Goal: Task Accomplishment & Management: Complete application form

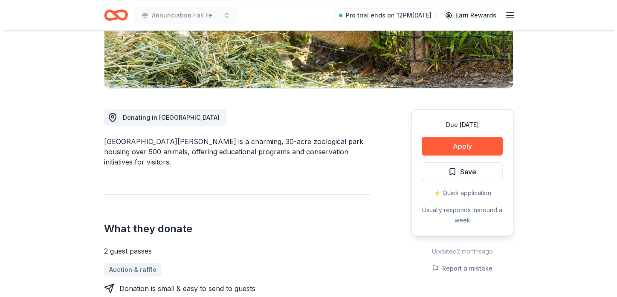
scroll to position [213, 0]
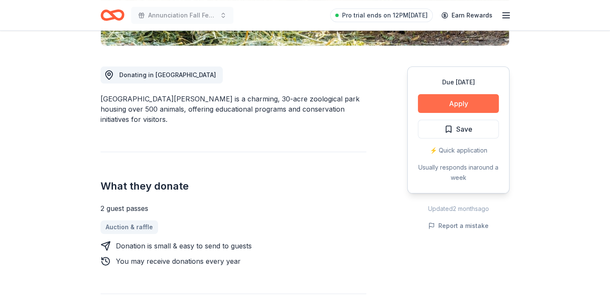
click at [446, 102] on button "Apply" at bounding box center [458, 103] width 81 height 19
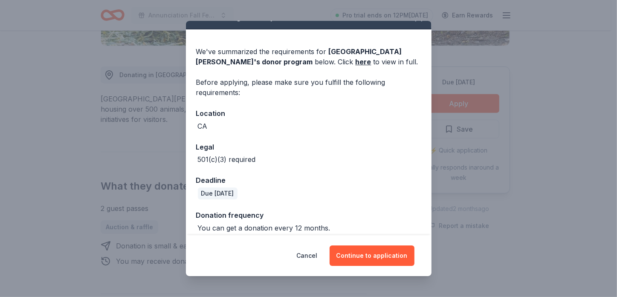
scroll to position [23, 0]
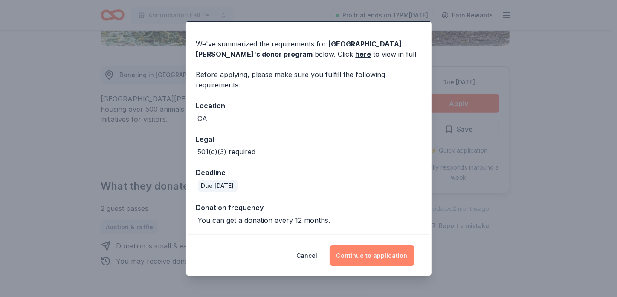
click at [361, 255] on button "Continue to application" at bounding box center [371, 255] width 85 height 20
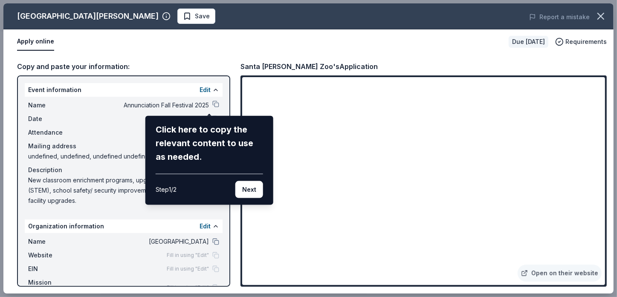
click at [211, 102] on div "Santa Barbara Zoo Save Report a mistake Apply online Due in 21 days Requirement…" at bounding box center [308, 148] width 610 height 290
click at [210, 104] on div "Santa Barbara Zoo Save Report a mistake Apply online Due in 21 days Requirement…" at bounding box center [308, 148] width 610 height 290
click at [245, 189] on button "Next" at bounding box center [249, 189] width 28 height 17
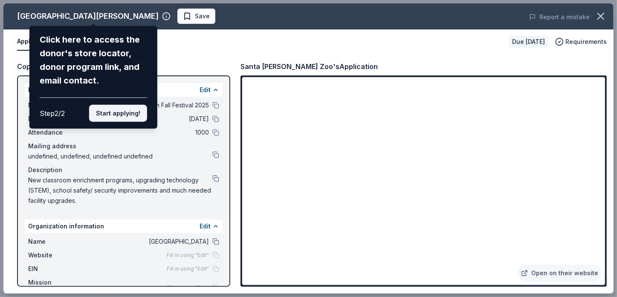
click at [104, 113] on button "Start applying!" at bounding box center [118, 113] width 58 height 17
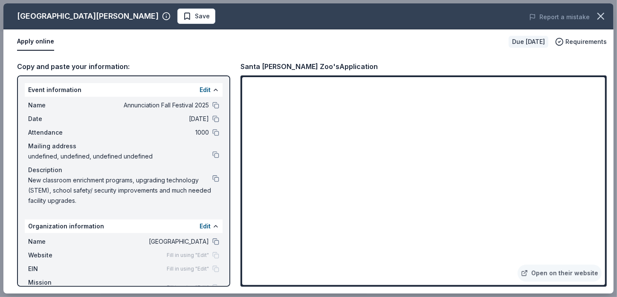
click at [92, 17] on div "Santa Barbara Zoo Save Report a mistake Apply online Due in 21 days Requirement…" at bounding box center [308, 148] width 610 height 290
click at [92, 15] on div "Santa Barbara Zoo Save Report a mistake Apply online Due in 21 days Requirement…" at bounding box center [308, 148] width 610 height 290
click at [44, 40] on div "Santa Barbara Zoo Save Report a mistake Apply online Due in 21 days Requirement…" at bounding box center [308, 148] width 610 height 290
click at [124, 84] on div "Santa Barbara Zoo Save Report a mistake Apply online Due in 21 days Requirement…" at bounding box center [308, 148] width 610 height 290
click at [551, 273] on div "Santa Barbara Zoo Save Report a mistake Apply online Due in 21 days Requirement…" at bounding box center [308, 148] width 610 height 290
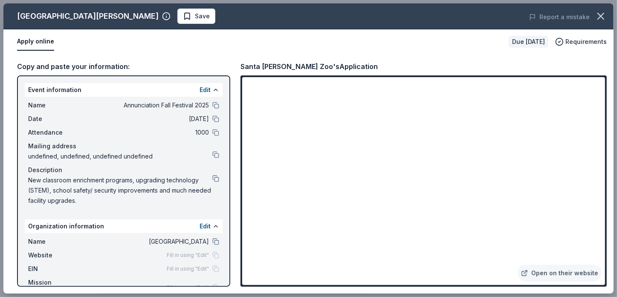
drag, startPoint x: 603, startPoint y: 99, endPoint x: 597, endPoint y: 143, distance: 44.4
click at [597, 143] on div "Santa Barbara Zoo Save Report a mistake Apply online Due in 21 days Requirement…" at bounding box center [308, 148] width 610 height 290
click at [161, 199] on div "Santa Barbara Zoo Save Report a mistake Apply online Due in 21 days Requirement…" at bounding box center [308, 148] width 610 height 290
click at [436, 215] on div "Santa Barbara Zoo Save Report a mistake Apply online Due in 21 days Requirement…" at bounding box center [308, 148] width 610 height 290
drag, startPoint x: 602, startPoint y: 98, endPoint x: 593, endPoint y: 194, distance: 96.8
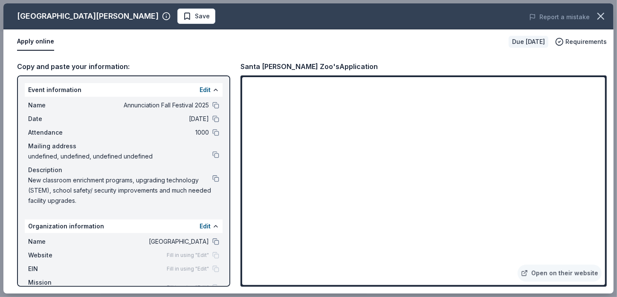
click at [593, 209] on div "Santa Barbara Zoo Save Report a mistake Apply online Due in 21 days Requirement…" at bounding box center [308, 148] width 610 height 290
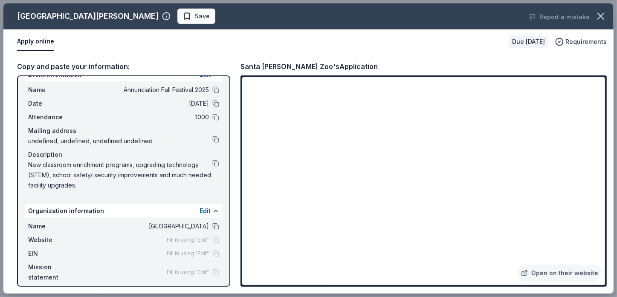
scroll to position [21, 0]
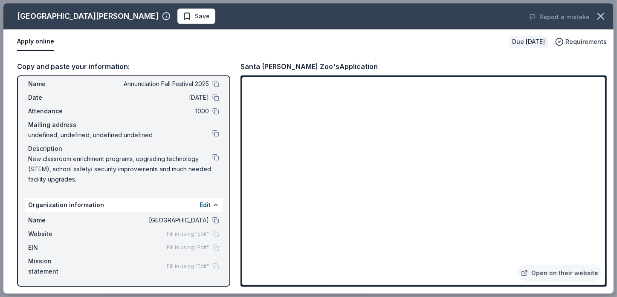
click at [202, 245] on span "Fill in using "Edit"" at bounding box center [188, 247] width 42 height 7
click at [193, 248] on span "Fill in using "Edit"" at bounding box center [188, 247] width 42 height 7
click at [34, 250] on span "EIN" at bounding box center [56, 247] width 57 height 10
click at [207, 244] on div "Fill in using "Edit"" at bounding box center [193, 247] width 52 height 7
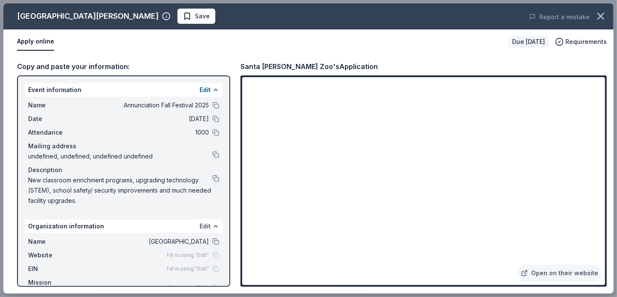
click at [200, 225] on button "Edit" at bounding box center [204, 226] width 11 height 10
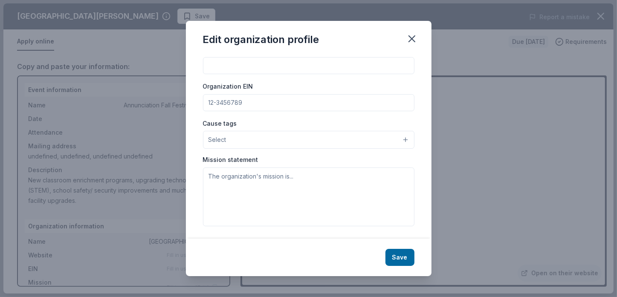
scroll to position [58, 0]
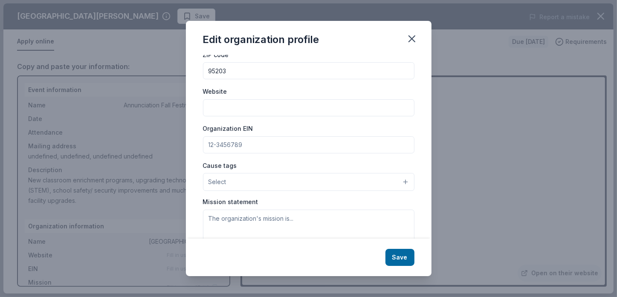
click at [228, 146] on input "Organization EIN" at bounding box center [308, 144] width 211 height 17
type input "[US_EMPLOYER_IDENTIFICATION_NUMBER]"
click at [238, 184] on button "Select" at bounding box center [308, 182] width 211 height 18
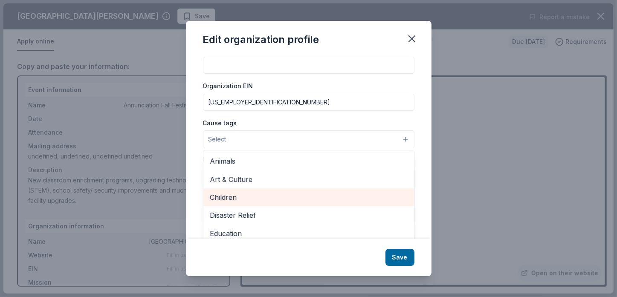
scroll to position [43, 0]
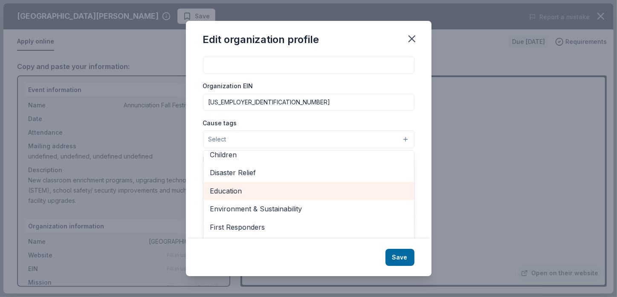
click at [232, 192] on span "Education" at bounding box center [308, 190] width 197 height 11
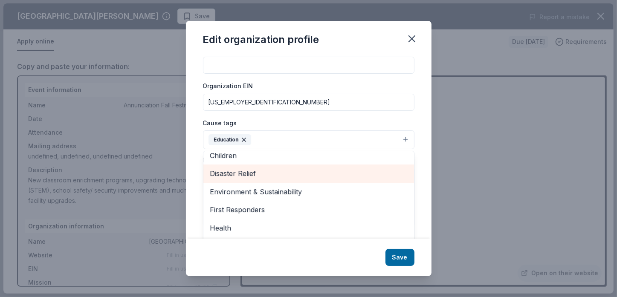
scroll to position [0, 0]
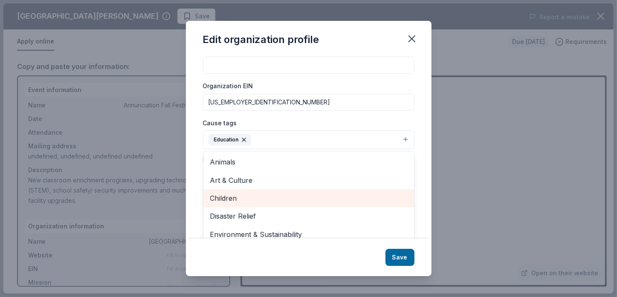
click at [232, 200] on span "Children" at bounding box center [308, 198] width 197 height 11
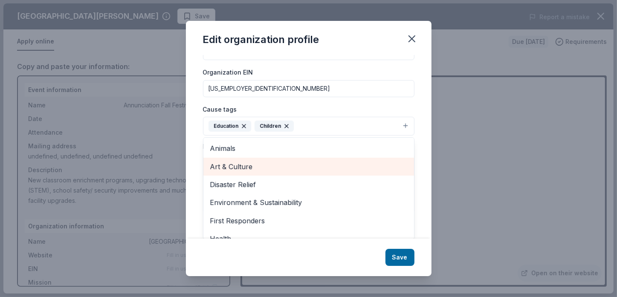
click at [306, 173] on div "Art & Culture" at bounding box center [308, 167] width 210 height 18
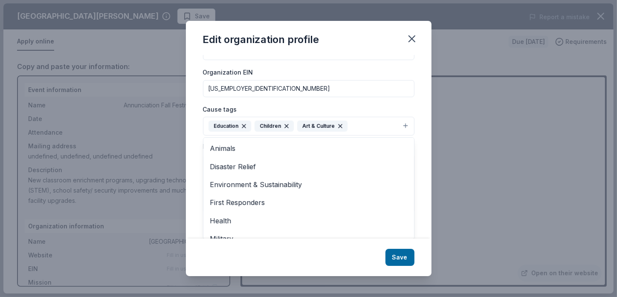
click at [339, 125] on div "Cause tags Education Children Art & Culture Animals Disaster Relief Environment…" at bounding box center [308, 120] width 211 height 32
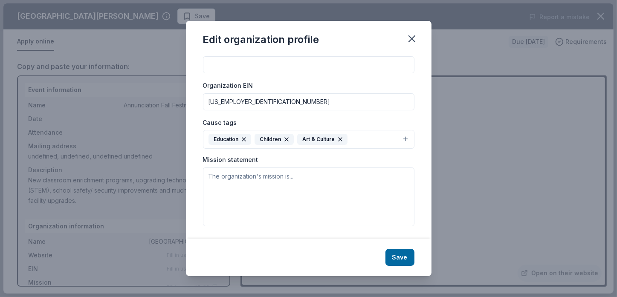
click at [337, 138] on icon "button" at bounding box center [340, 139] width 7 height 7
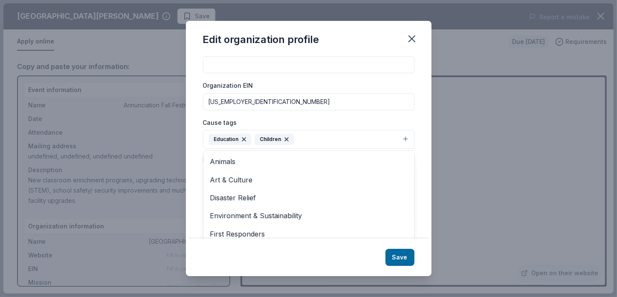
click at [420, 166] on div "Changes made here will be reflected on your Account. Organization name Annuncia…" at bounding box center [308, 147] width 245 height 184
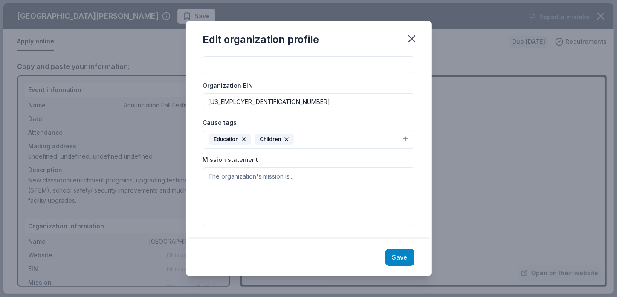
click at [400, 258] on button "Save" at bounding box center [399, 257] width 29 height 17
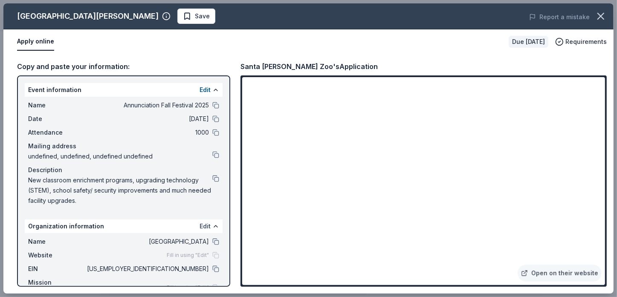
click at [199, 226] on button "Edit" at bounding box center [204, 226] width 11 height 10
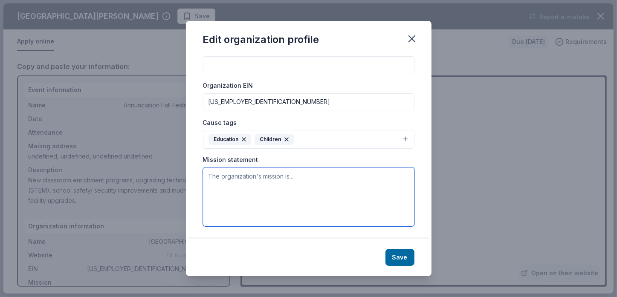
click at [239, 187] on textarea at bounding box center [308, 196] width 211 height 59
paste textarea "Annunciation Fall Festival! We proudly celebrate 69 years of academic excellenc…"
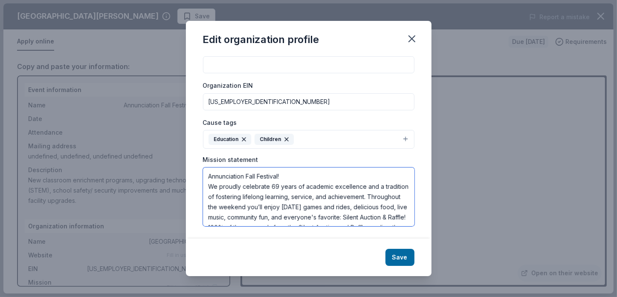
scroll to position [102, 0]
click at [285, 219] on textarea "Annunciation Fall Festival! We proudly celebrate 69 years of academic excellenc…" at bounding box center [308, 196] width 211 height 59
paste textarea "The success of this event depends on the generosity of alumni, families, commun…"
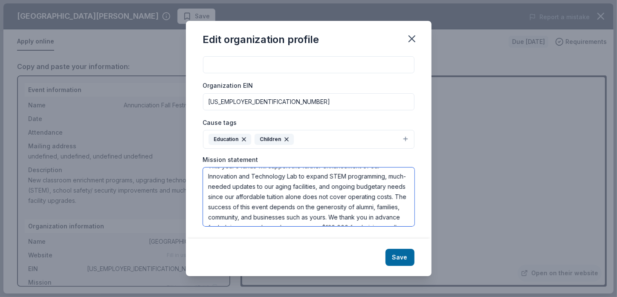
scroll to position [128, 0]
type textarea "Annunciation Fall Festival! We proudly celebrate 69 years of academic excellenc…"
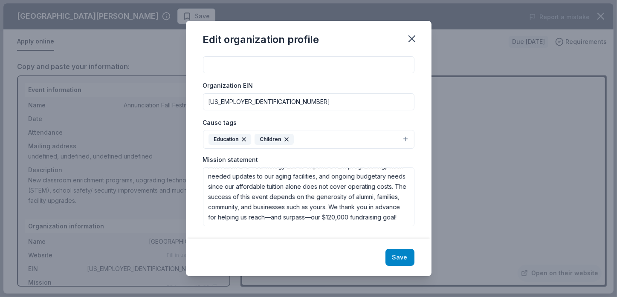
click at [392, 258] on button "Save" at bounding box center [399, 257] width 29 height 17
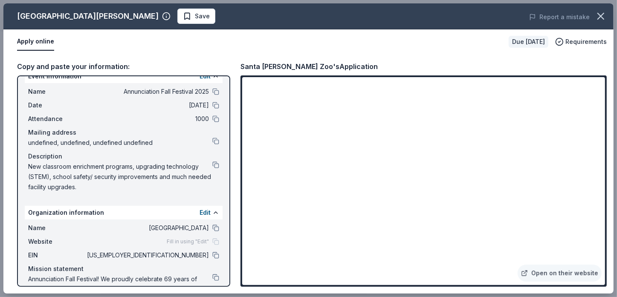
scroll to position [0, 0]
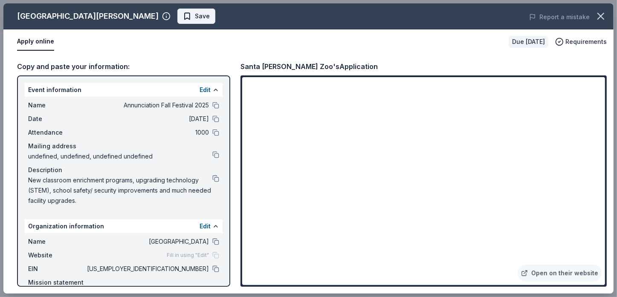
click at [183, 13] on span "Save" at bounding box center [196, 16] width 27 height 10
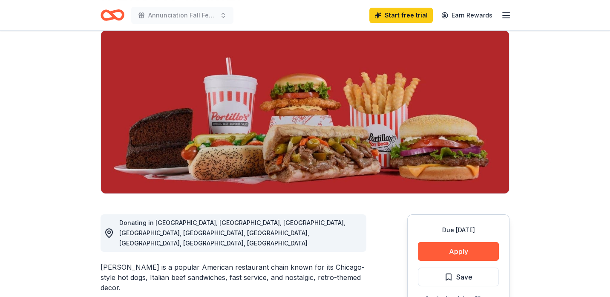
scroll to position [85, 0]
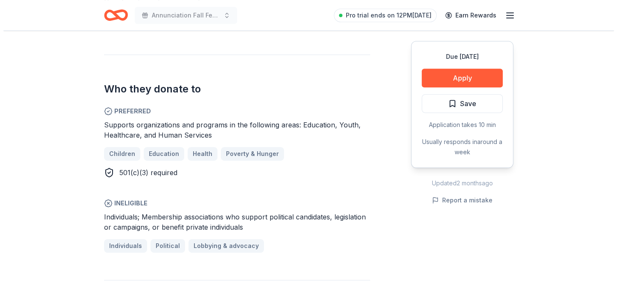
scroll to position [426, 0]
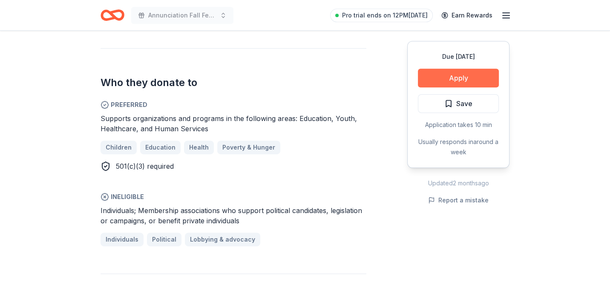
click at [447, 73] on button "Apply" at bounding box center [458, 78] width 81 height 19
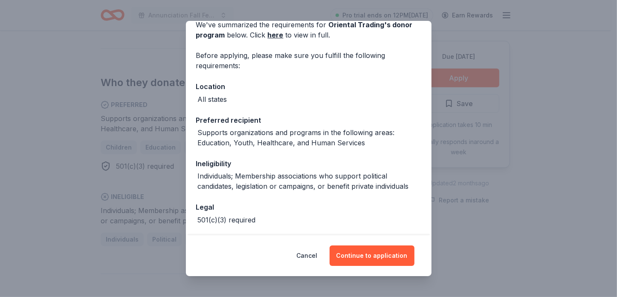
scroll to position [77, 0]
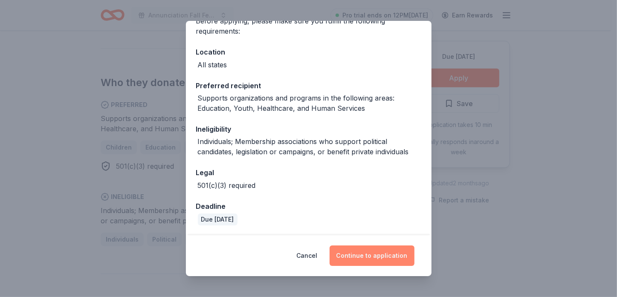
click at [358, 251] on button "Continue to application" at bounding box center [371, 255] width 85 height 20
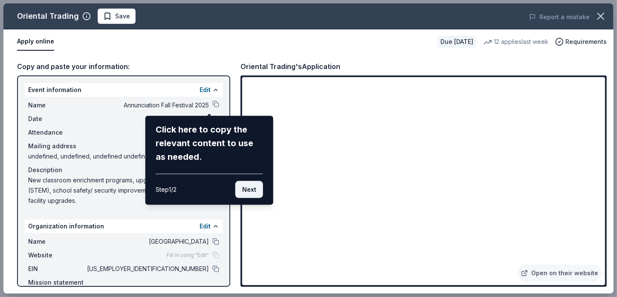
click at [253, 191] on button "Next" at bounding box center [249, 189] width 28 height 17
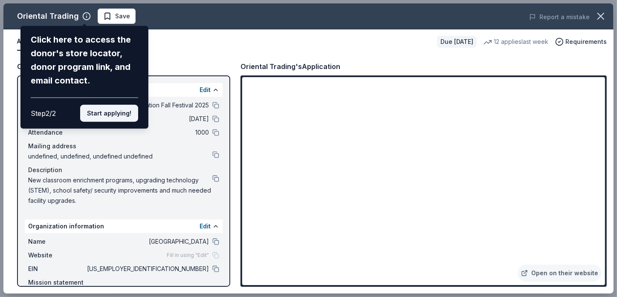
click at [109, 113] on button "Start applying!" at bounding box center [109, 113] width 58 height 17
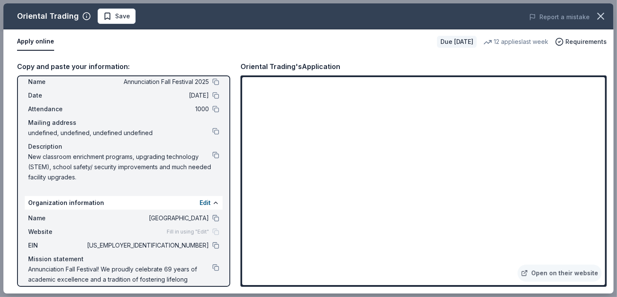
scroll to position [42, 0]
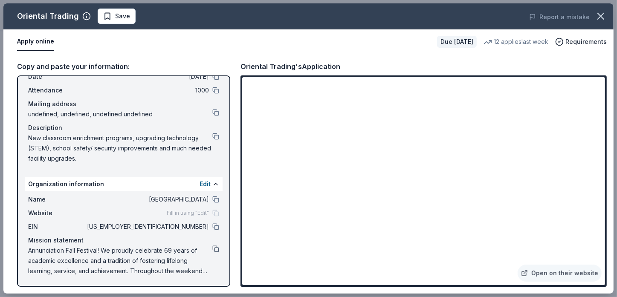
click at [212, 248] on button at bounding box center [215, 248] width 7 height 7
click at [212, 224] on button at bounding box center [215, 226] width 7 height 7
click at [105, 18] on span "Save" at bounding box center [116, 16] width 27 height 10
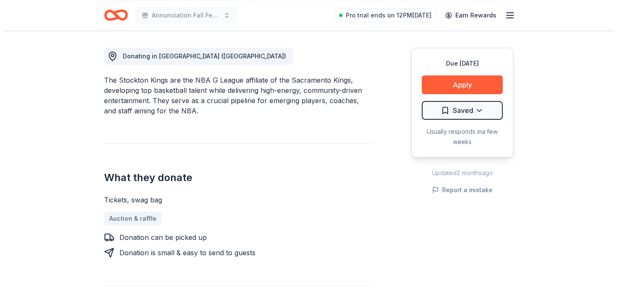
scroll to position [85, 0]
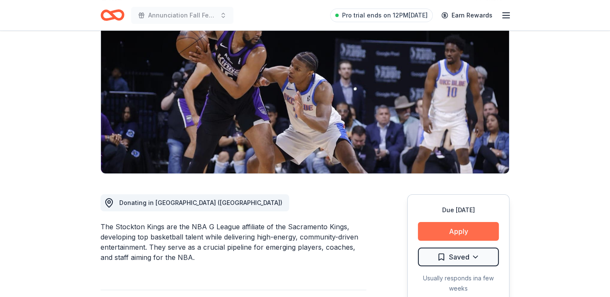
click at [447, 227] on button "Apply" at bounding box center [458, 231] width 81 height 19
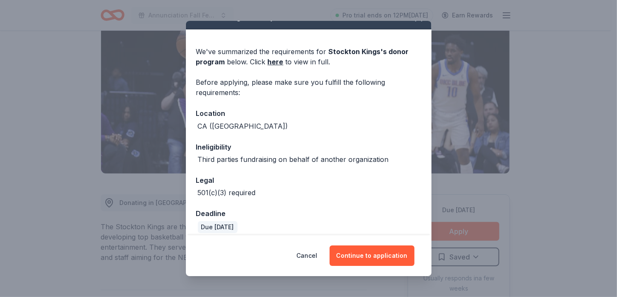
scroll to position [23, 0]
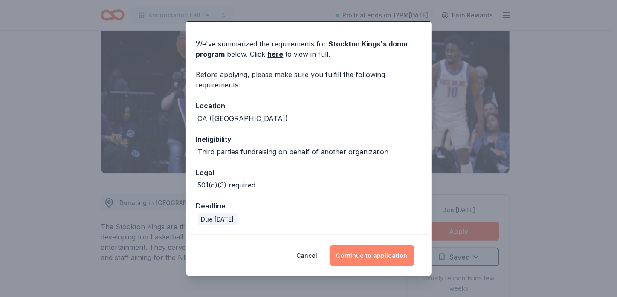
click at [363, 257] on button "Continue to application" at bounding box center [371, 255] width 85 height 20
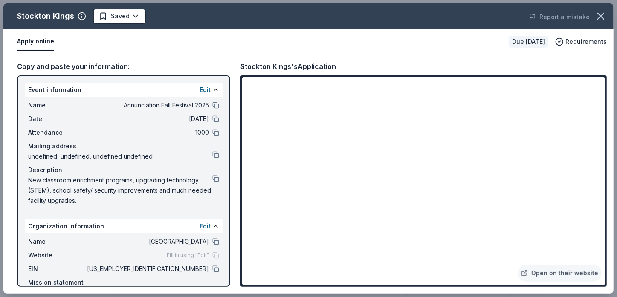
scroll to position [42, 0]
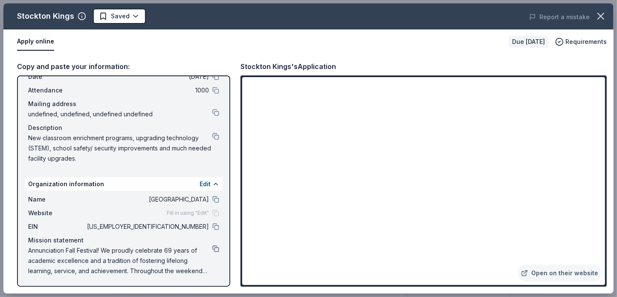
click at [212, 248] on button at bounding box center [215, 248] width 7 height 7
click at [212, 225] on button at bounding box center [215, 226] width 7 height 7
